Goal: Information Seeking & Learning: Understand process/instructions

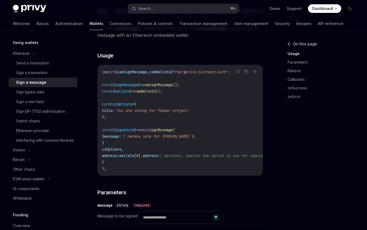
scroll to position [126, 0]
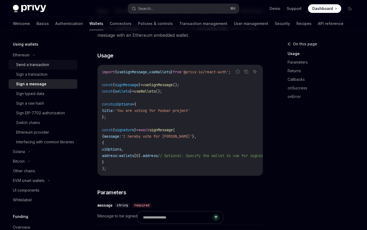
click at [38, 65] on div "Send a transaction" at bounding box center [32, 64] width 33 height 6
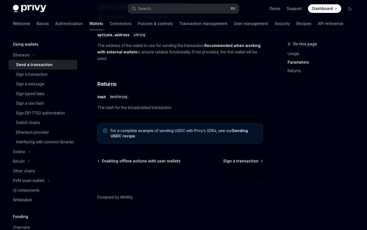
scroll to position [357, 0]
click at [180, 23] on link "Transaction management" at bounding box center [203, 23] width 48 height 13
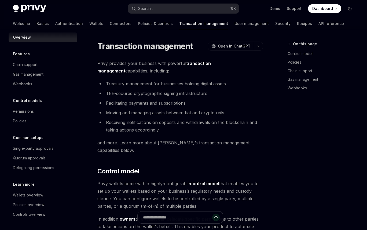
scroll to position [6, 0]
click at [33, 73] on div "Gas management" at bounding box center [28, 74] width 31 height 6
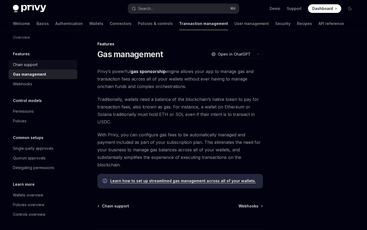
click at [26, 65] on div "Chain support" at bounding box center [25, 64] width 25 height 6
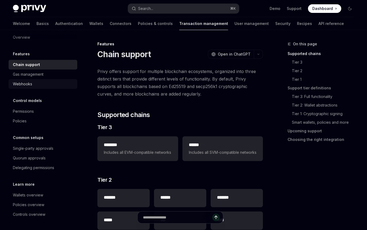
click at [26, 84] on div "Webhooks" at bounding box center [22, 84] width 19 height 6
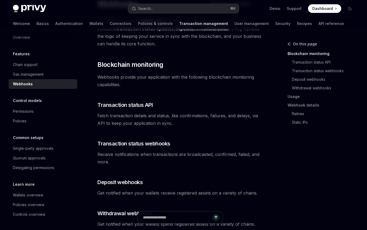
scroll to position [56, 0]
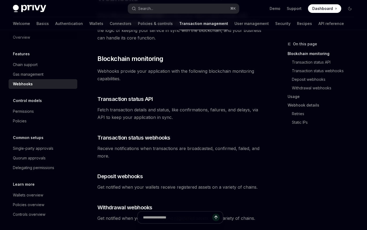
click at [132, 116] on span "Fetch transaction details and status, like confirmations, failures, and delays,…" at bounding box center [179, 113] width 165 height 15
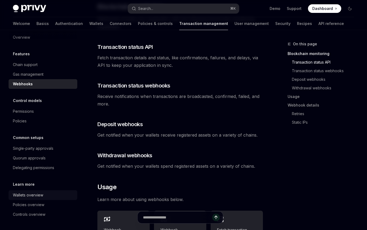
scroll to position [113, 0]
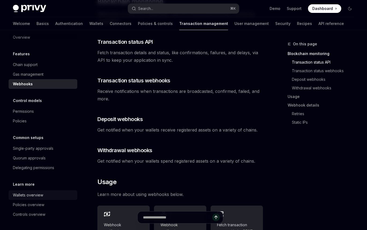
click at [32, 192] on div "Wallets overview" at bounding box center [28, 195] width 30 height 6
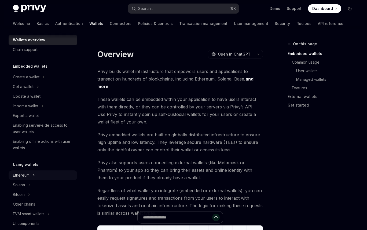
click at [32, 172] on div "Ethereum" at bounding box center [43, 175] width 69 height 10
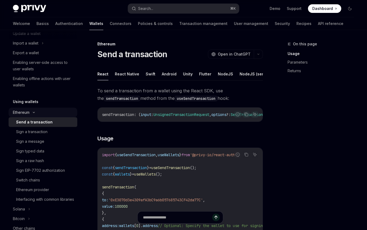
scroll to position [69, 0]
click at [44, 191] on div "Ethereum provider" at bounding box center [32, 189] width 33 height 6
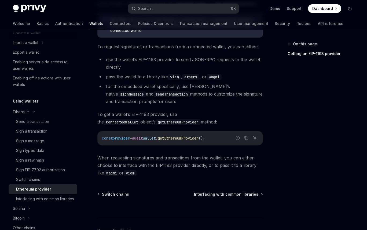
scroll to position [136, 0]
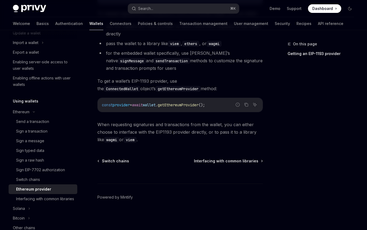
click at [156, 89] on code "getEthereumProvider" at bounding box center [178, 89] width 45 height 6
click at [189, 102] on span "getEthereumProvider" at bounding box center [178, 104] width 41 height 5
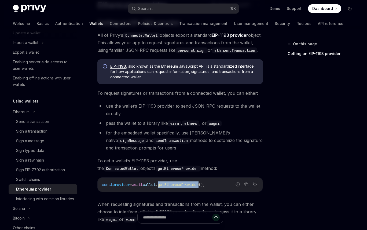
scroll to position [12, 0]
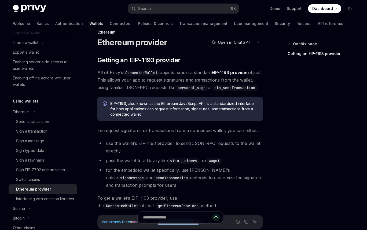
click at [228, 73] on link "EIP-1193 provider" at bounding box center [230, 73] width 36 height 6
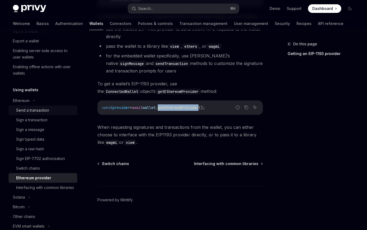
scroll to position [82, 0]
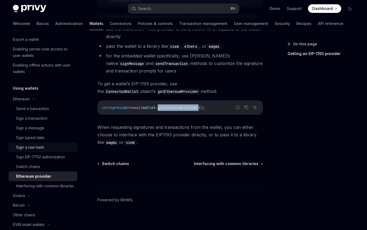
click at [26, 147] on div "Sign a raw hash" at bounding box center [30, 147] width 28 height 6
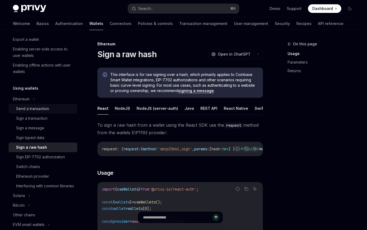
click at [25, 110] on div "Send a transaction" at bounding box center [32, 108] width 33 height 6
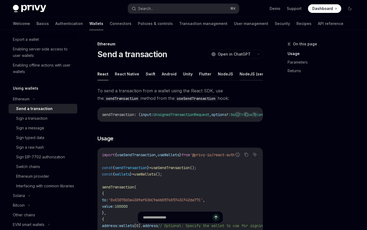
click at [245, 75] on button "NodeJS (server-auth)" at bounding box center [261, 74] width 42 height 13
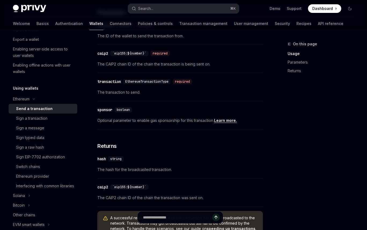
scroll to position [361, 0]
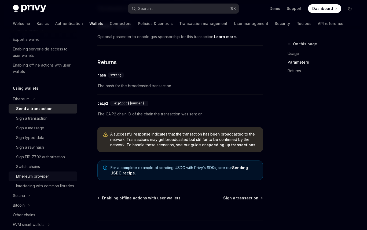
click at [35, 179] on div "Ethereum provider" at bounding box center [32, 176] width 33 height 6
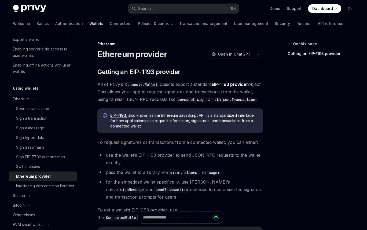
scroll to position [136, 0]
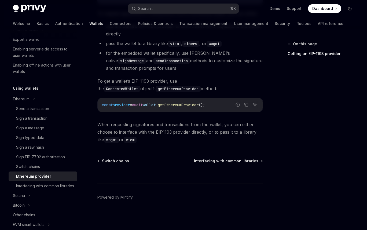
click at [156, 104] on span "wallet" at bounding box center [149, 104] width 13 height 5
click at [140, 86] on code "ConnectedWallet" at bounding box center [122, 89] width 36 height 6
click at [39, 184] on div "Interfacing with common libraries" at bounding box center [45, 186] width 58 height 6
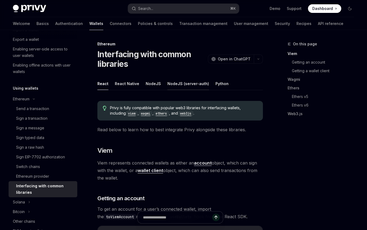
click at [170, 83] on button "NodeJS (server-auth)" at bounding box center [188, 83] width 42 height 13
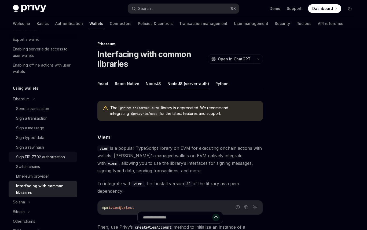
click at [54, 153] on link "Sign EIP-7702 authorization" at bounding box center [43, 157] width 69 height 10
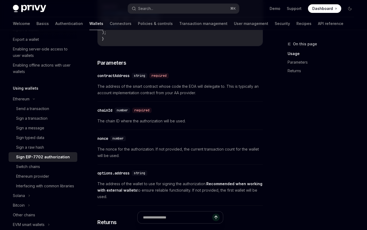
scroll to position [457, 0]
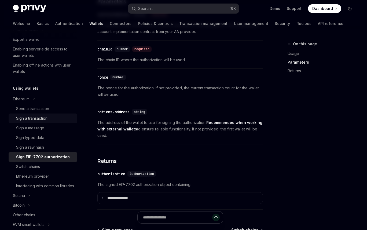
click at [33, 118] on div "Sign a transaction" at bounding box center [31, 118] width 31 height 6
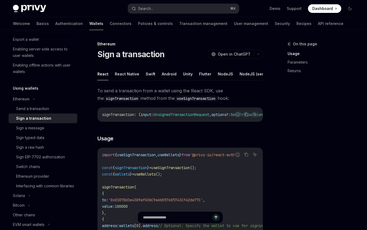
scroll to position [54, 0]
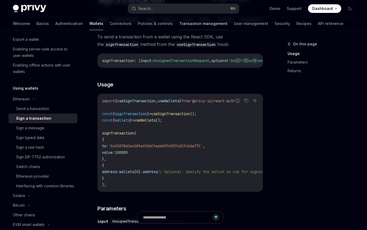
click at [179, 28] on link "Transaction management" at bounding box center [203, 23] width 48 height 13
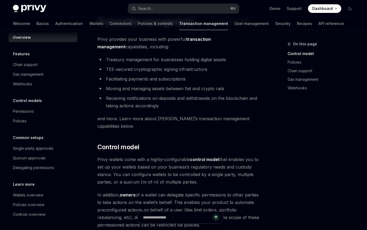
scroll to position [30, 0]
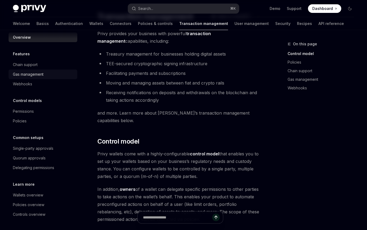
click at [25, 72] on div "Gas management" at bounding box center [28, 74] width 31 height 6
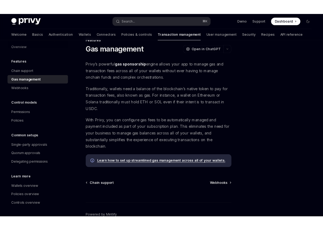
scroll to position [14, 0]
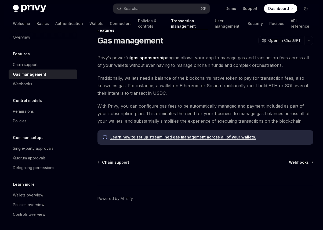
click at [124, 138] on link "Learn how to set up streamlined gas management across all of your wallets." at bounding box center [183, 137] width 146 height 5
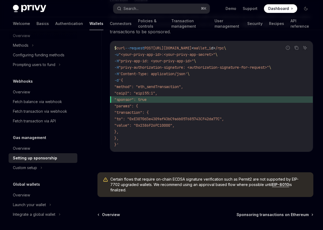
scroll to position [378, 0]
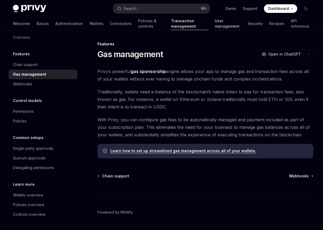
click at [220, 24] on link "User management" at bounding box center [228, 23] width 26 height 13
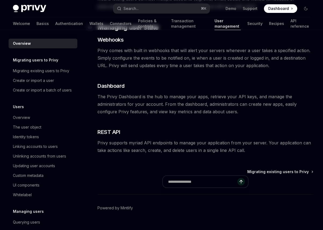
scroll to position [103, 0]
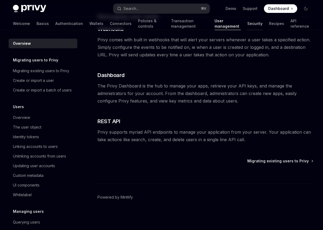
click at [252, 28] on link "Security" at bounding box center [254, 23] width 15 height 13
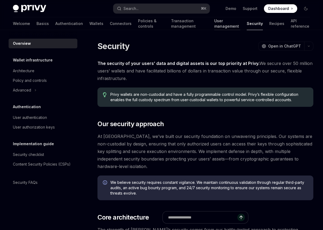
click at [226, 25] on link "User management" at bounding box center [227, 23] width 26 height 13
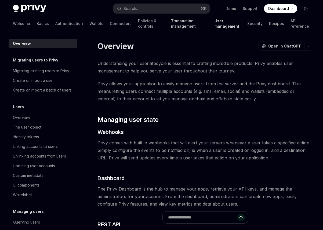
click at [185, 21] on link "Transaction management" at bounding box center [189, 23] width 37 height 13
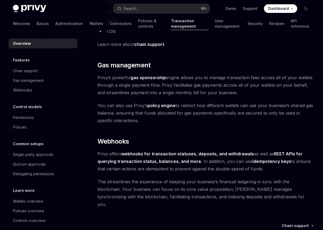
scroll to position [463, 0]
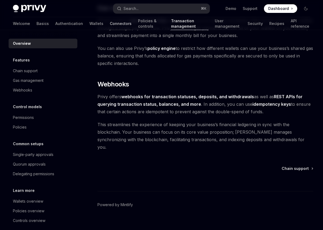
click at [110, 25] on link "Connectors" at bounding box center [121, 23] width 22 height 13
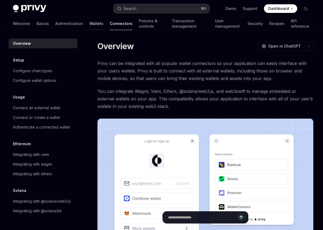
click at [89, 21] on link "Wallets" at bounding box center [96, 23] width 14 height 13
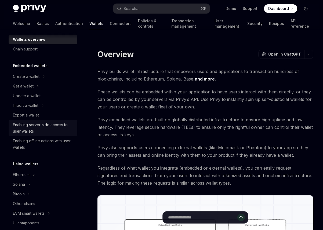
scroll to position [7, 0]
click at [49, 124] on div "Enabling server-side access to user wallets" at bounding box center [43, 127] width 61 height 13
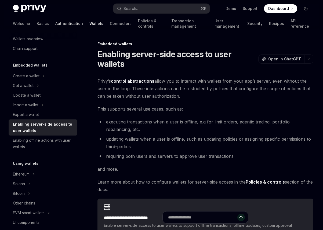
click at [55, 24] on link "Authentication" at bounding box center [69, 23] width 28 height 13
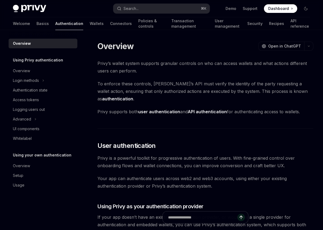
click at [55, 24] on link "Authentication" at bounding box center [69, 23] width 28 height 13
click at [55, 23] on link "Authentication" at bounding box center [69, 23] width 28 height 13
click at [90, 23] on link "Wallets" at bounding box center [97, 23] width 14 height 13
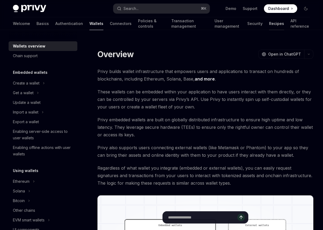
click at [270, 19] on link "Recipes" at bounding box center [276, 23] width 15 height 13
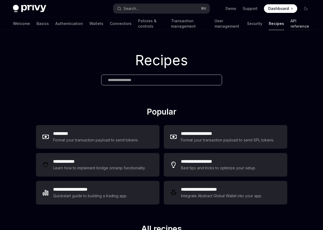
click at [270, 28] on link "API reference" at bounding box center [300, 23] width 20 height 13
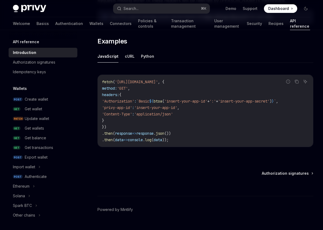
scroll to position [339, 0]
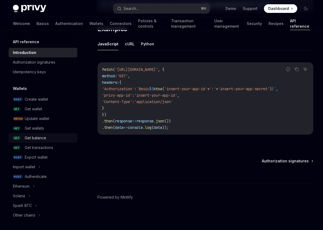
click at [28, 138] on div "Get balance" at bounding box center [35, 138] width 21 height 6
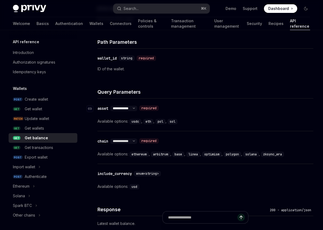
scroll to position [307, 0]
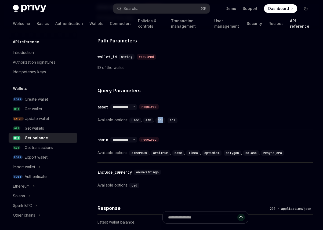
drag, startPoint x: 164, startPoint y: 120, endPoint x: 157, endPoint y: 121, distance: 7.0
click at [157, 121] on code "pol" at bounding box center [160, 119] width 10 height 5
drag, startPoint x: 177, startPoint y: 121, endPoint x: 172, endPoint y: 120, distance: 4.9
click at [172, 120] on code "sol" at bounding box center [172, 119] width 10 height 5
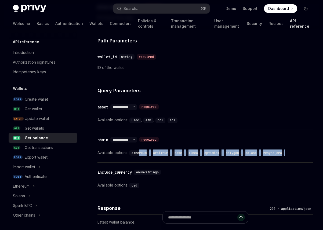
drag, startPoint x: 291, startPoint y: 151, endPoint x: 141, endPoint y: 153, distance: 150.2
click at [141, 153] on div "Available options: ethereum , arbitrum , base , linea , optimism , polygon , so…" at bounding box center [205, 152] width 216 height 6
click at [145, 152] on code "ethereum" at bounding box center [138, 152] width 19 height 5
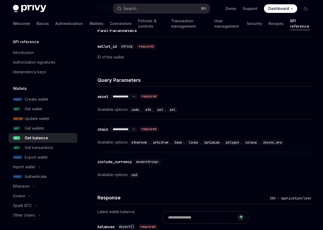
scroll to position [318, 0]
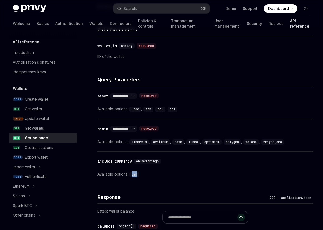
drag, startPoint x: 138, startPoint y: 173, endPoint x: 132, endPoint y: 174, distance: 6.2
click at [132, 174] on code "usd" at bounding box center [134, 174] width 10 height 5
click at [122, 160] on div "include_currency" at bounding box center [114, 161] width 34 height 5
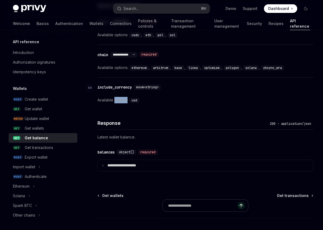
click at [122, 160] on div "**********" at bounding box center [205, 10] width 216 height 335
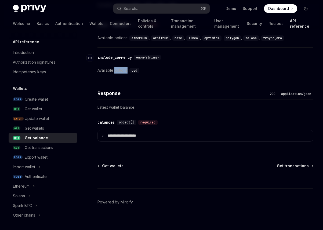
scroll to position [426, 0]
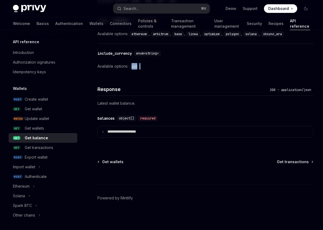
drag, startPoint x: 140, startPoint y: 65, endPoint x: 132, endPoint y: 65, distance: 8.3
click at [132, 65] on div "usd" at bounding box center [134, 66] width 11 height 6
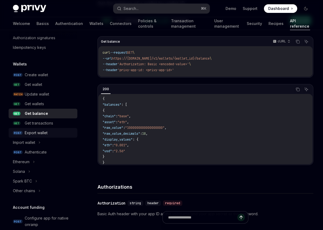
scroll to position [25, 0]
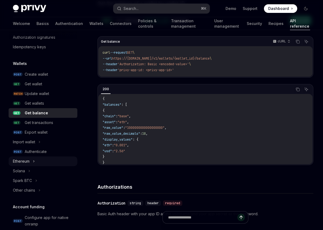
click at [36, 159] on div "Ethereum" at bounding box center [43, 161] width 69 height 10
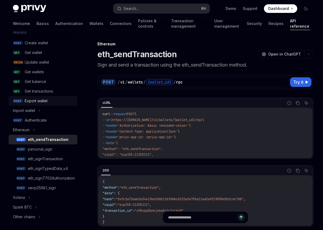
scroll to position [57, 0]
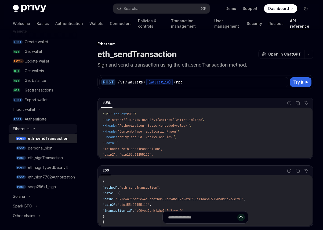
click at [34, 130] on icon at bounding box center [34, 129] width 6 height 2
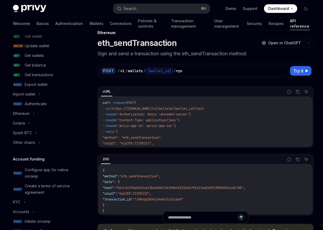
scroll to position [72, 0]
click at [23, 116] on div "Ethereum" at bounding box center [21, 114] width 17 height 6
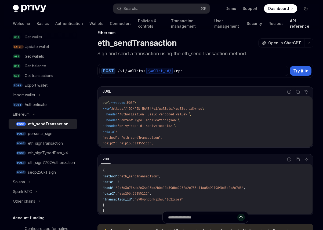
click at [35, 123] on div "eth_sendTransaction" at bounding box center [48, 124] width 41 height 6
type textarea "*"
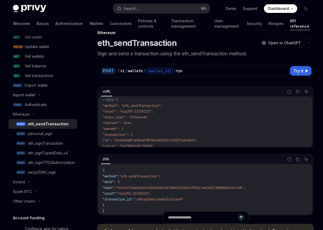
scroll to position [31, 0]
drag, startPoint x: 142, startPoint y: 123, endPoint x: 98, endPoint y: 115, distance: 44.2
click at [98, 115] on div "curl --request POST \ --url https://[DOMAIN_NAME]/v1/wallets/{wallet_id}/rpc \ …" at bounding box center [205, 121] width 214 height 50
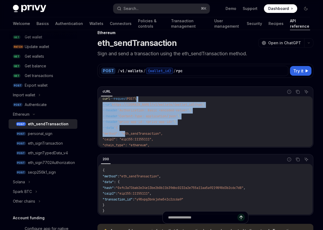
scroll to position [1, 0]
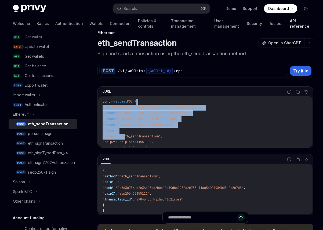
drag, startPoint x: 126, startPoint y: 99, endPoint x: 150, endPoint y: 104, distance: 24.5
click at [150, 104] on code "curl --request POST \ --url https://[DOMAIN_NAME]/v1/wallets/{wallet_id}/rpc \ …" at bounding box center [204, 148] width 205 height 98
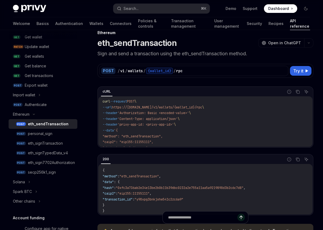
click at [151, 137] on span ""method": "eth_sendTransaction"," at bounding box center [132, 136] width 60 height 4
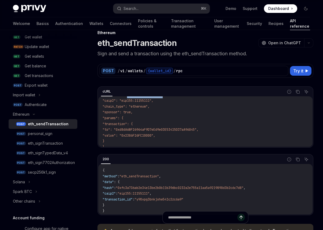
scroll to position [46, 0]
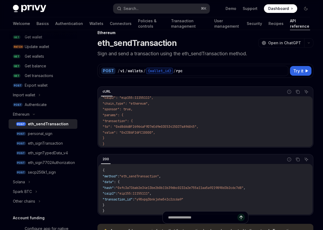
drag, startPoint x: 109, startPoint y: 120, endPoint x: 122, endPoint y: 136, distance: 20.3
click at [122, 136] on code "curl --request POST \ --url https://[DOMAIN_NAME]/v1/wallets/{wallet_id}/rpc \ …" at bounding box center [204, 103] width 205 height 98
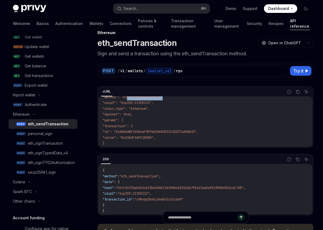
drag, startPoint x: 142, startPoint y: 112, endPoint x: 108, endPoint y: 116, distance: 34.3
click at [108, 116] on code "curl --request POST \ --url https://[DOMAIN_NAME]/v1/wallets/{wallet_id}/rpc \ …" at bounding box center [204, 109] width 205 height 98
drag, startPoint x: 157, startPoint y: 108, endPoint x: 104, endPoint y: 112, distance: 52.4
click at [104, 112] on code "curl --request POST \ --url https://[DOMAIN_NAME]/v1/wallets/{wallet_id}/rpc \ …" at bounding box center [204, 109] width 205 height 98
click at [159, 100] on code "curl --request POST \ --url https://[DOMAIN_NAME]/v1/wallets/{wallet_id}/rpc \ …" at bounding box center [204, 109] width 205 height 98
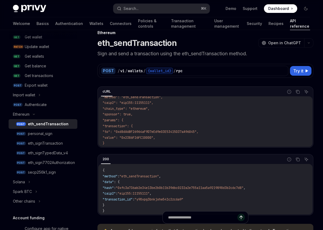
drag, startPoint x: 160, startPoint y: 101, endPoint x: 104, endPoint y: 105, distance: 55.6
click at [104, 105] on code "curl --request POST \ --url https://[DOMAIN_NAME]/v1/wallets/{wallet_id}/rpc \ …" at bounding box center [204, 109] width 205 height 98
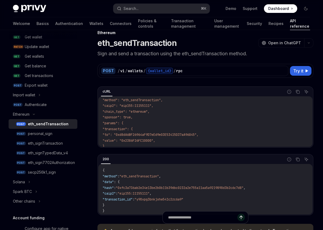
scroll to position [36, 0]
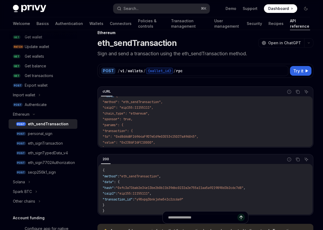
click at [158, 113] on code "curl --request POST \ --url https://[DOMAIN_NAME]/v1/wallets/{wallet_id}/rpc \ …" at bounding box center [204, 113] width 205 height 98
drag, startPoint x: 148, startPoint y: 119, endPoint x: 105, endPoint y: 120, distance: 42.6
click at [105, 120] on code "curl --request POST \ --url https://[DOMAIN_NAME]/v1/wallets/{wallet_id}/rpc \ …" at bounding box center [204, 113] width 205 height 98
drag, startPoint x: 165, startPoint y: 112, endPoint x: 106, endPoint y: 117, distance: 60.1
click at [106, 117] on code "curl --request POST \ --url https://[DOMAIN_NAME]/v1/wallets/{wallet_id}/rpc \ …" at bounding box center [204, 113] width 205 height 98
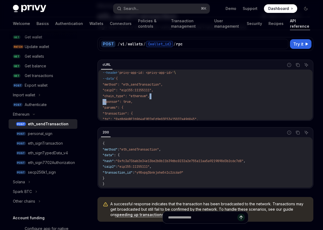
scroll to position [26, 0]
click at [156, 102] on code "curl --request POST \ --url https://[DOMAIN_NAME]/v1/wallets/{wallet_id}/rpc \ …" at bounding box center [204, 96] width 205 height 98
drag, startPoint x: 144, startPoint y: 104, endPoint x: 105, endPoint y: 104, distance: 38.9
click at [105, 104] on code "curl --request POST \ --url https://[DOMAIN_NAME]/v1/wallets/{wallet_id}/rpc \ …" at bounding box center [204, 96] width 205 height 98
